Goal: Answer question/provide support: Share knowledge or assist other users

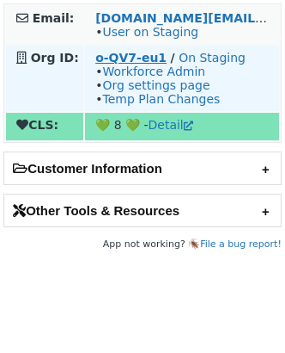
click at [124, 58] on strong "o-QV7-eu1" at bounding box center [130, 58] width 71 height 14
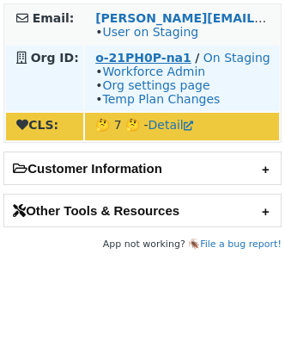
click at [134, 55] on strong "o-21PH0P-na1" at bounding box center [143, 58] width 96 height 14
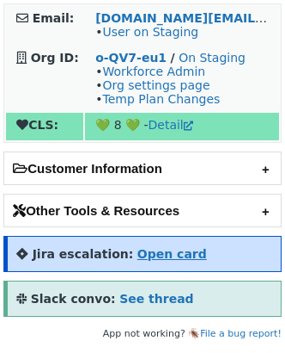
click at [150, 248] on strong "Open card" at bounding box center [173, 254] width 70 height 14
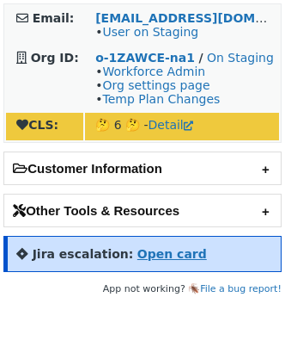
click at [157, 248] on strong "Open card" at bounding box center [173, 254] width 70 height 14
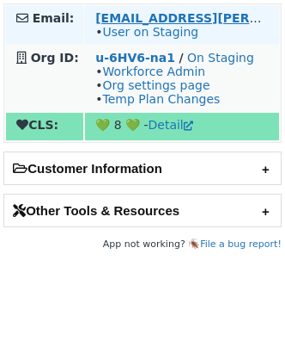
click at [153, 21] on strong "vinicius.bilotto-lima@itau-unibanco.com.br" at bounding box center [268, 18] width 347 height 14
